Goal: Task Accomplishment & Management: Manage account settings

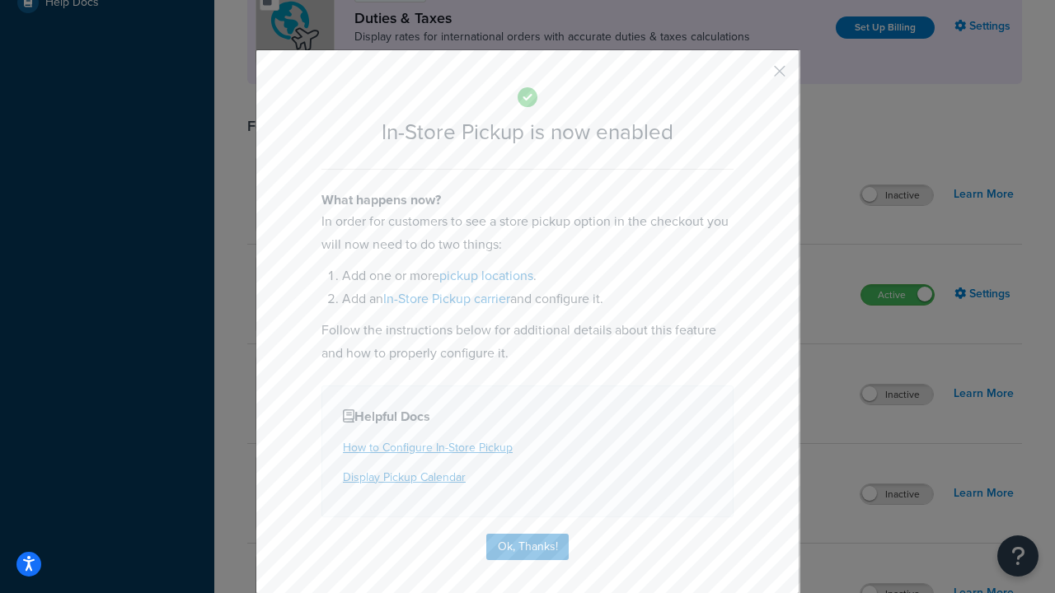
click at [755, 75] on button "button" at bounding box center [755, 77] width 4 height 4
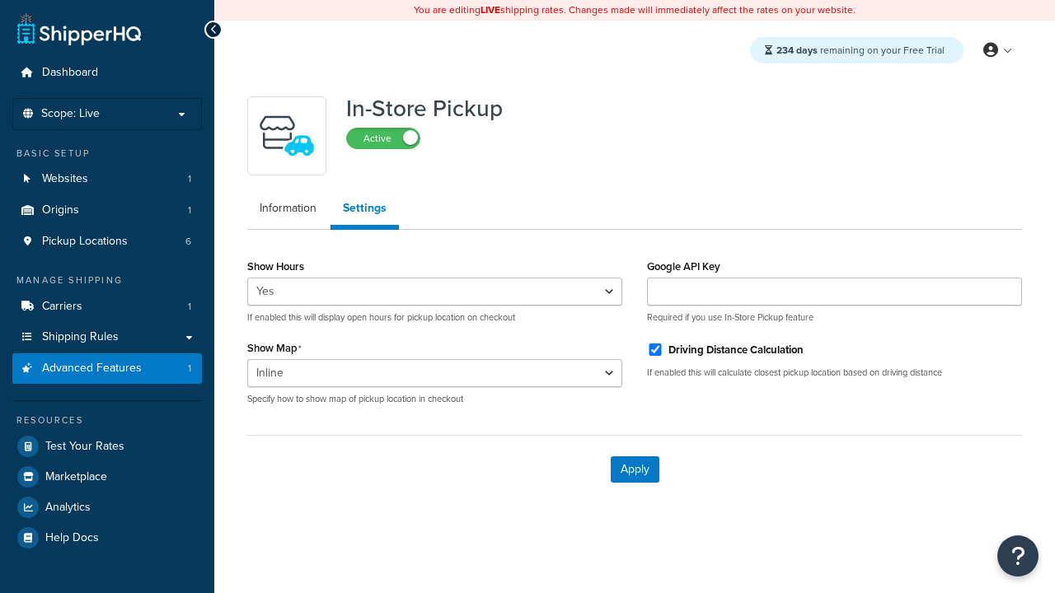
select select "inline"
click at [84, 241] on span "Pickup Locations" at bounding box center [85, 242] width 86 height 14
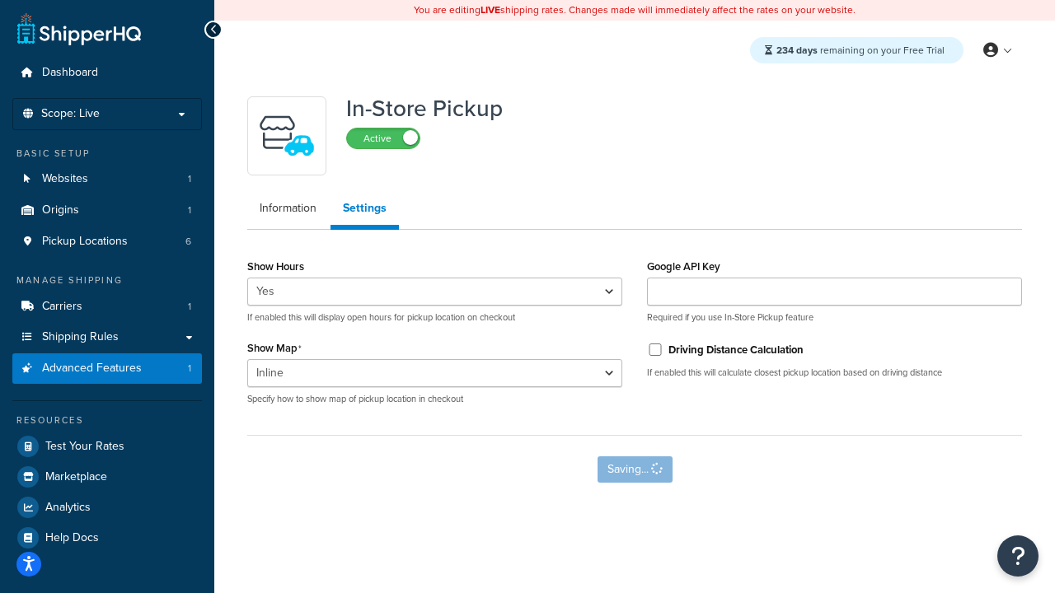
select select "inline"
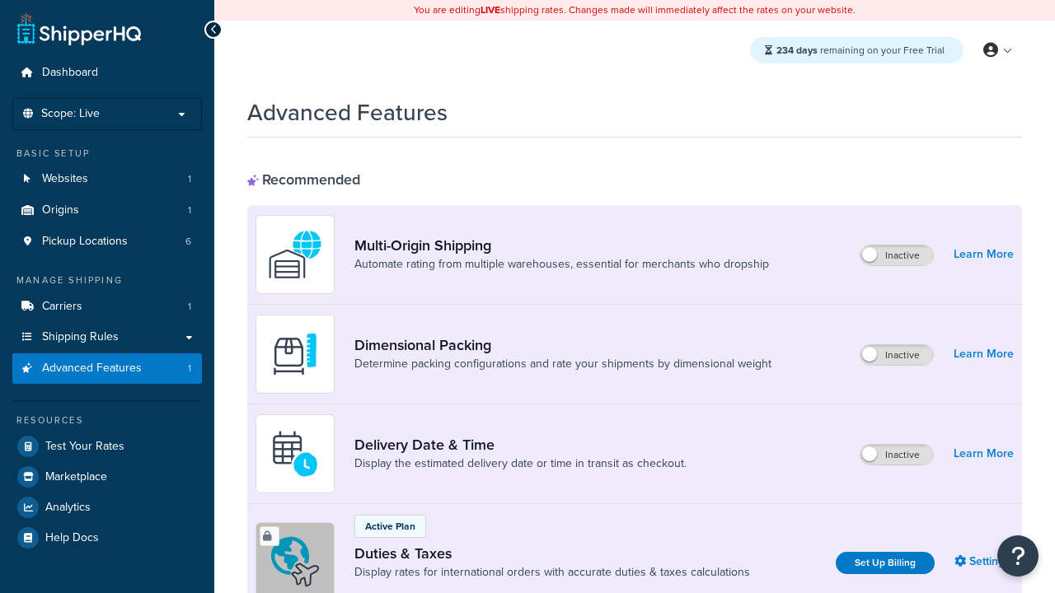
select select "inline"
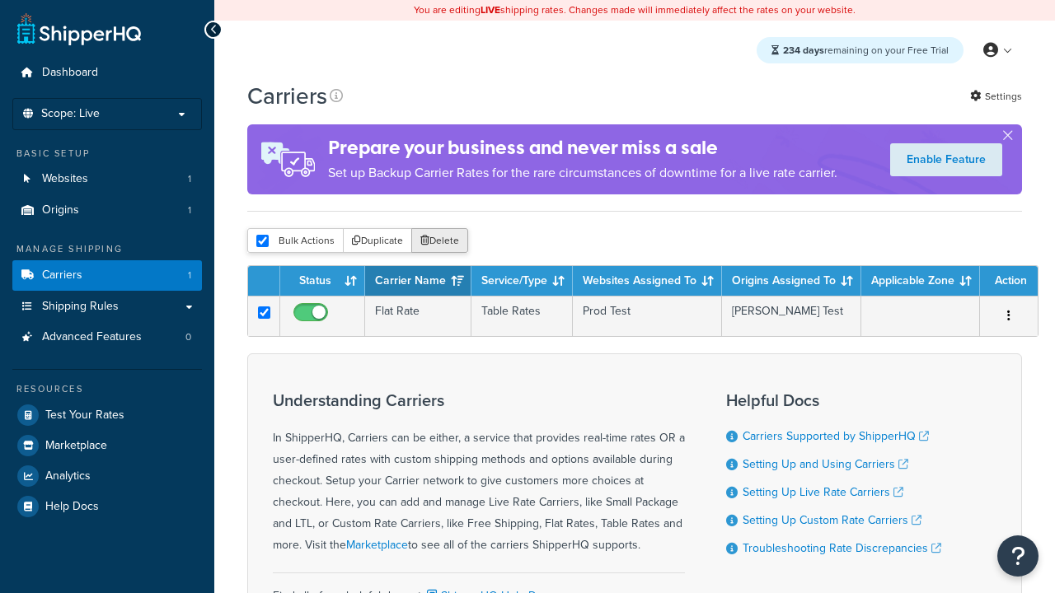
click at [438, 244] on button "Delete" at bounding box center [439, 240] width 57 height 25
